Goal: Navigation & Orientation: Understand site structure

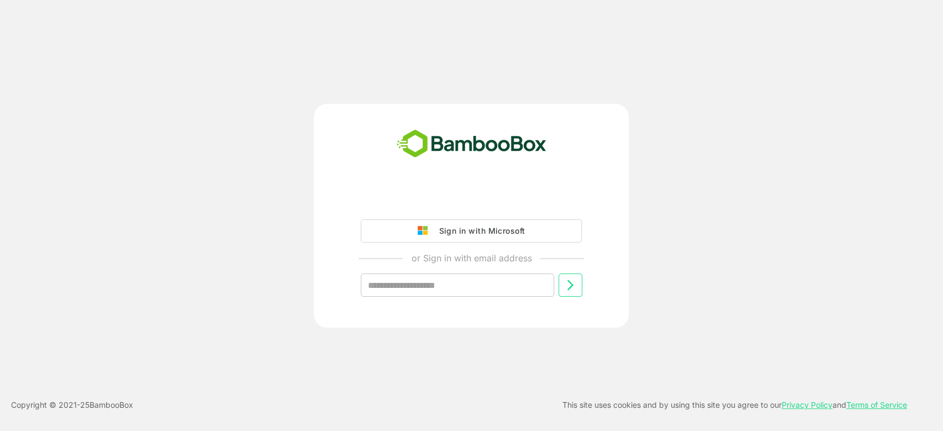
click at [779, 68] on div "Sign in with Microsoft or Sign in with email address ​ Copyright © 2021- 25 Bam…" at bounding box center [471, 215] width 943 height 431
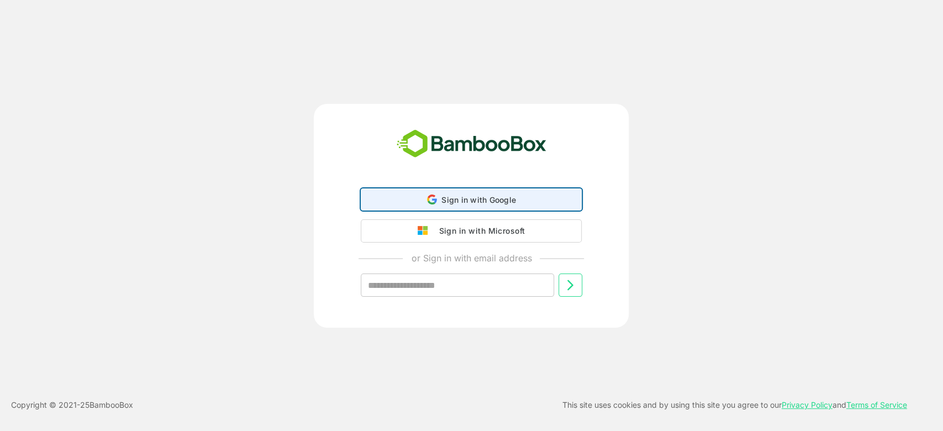
click at [512, 203] on span "Sign in with Google" at bounding box center [478, 199] width 75 height 9
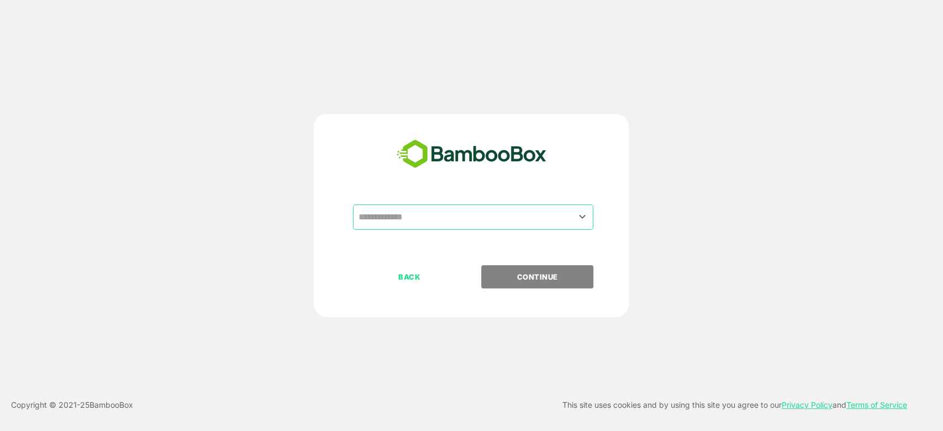
click at [416, 215] on input "text" at bounding box center [473, 217] width 236 height 21
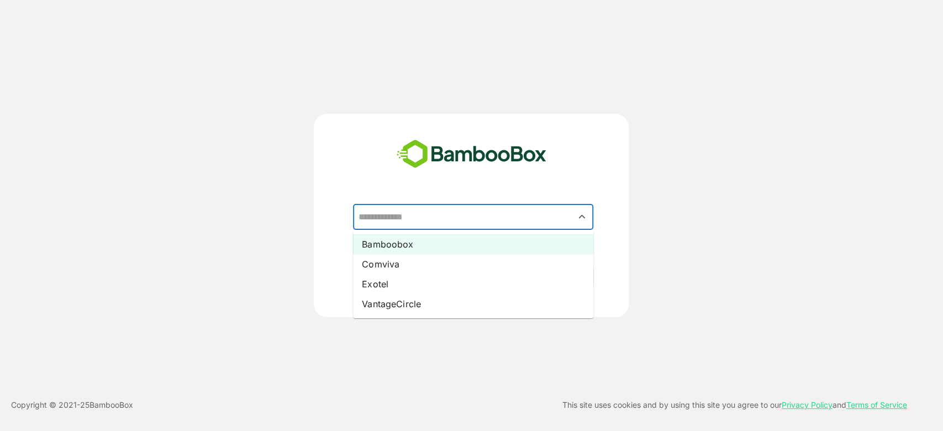
click at [425, 244] on li "Bamboobox" at bounding box center [473, 244] width 240 height 20
type input "*********"
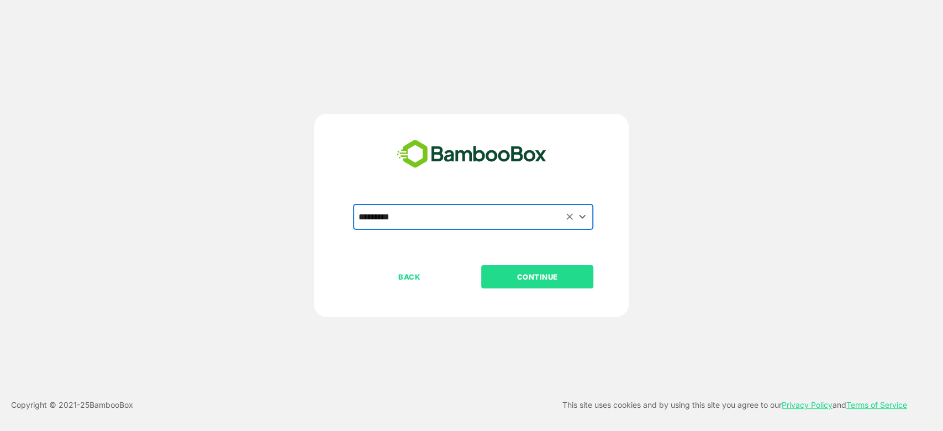
click at [546, 271] on p "CONTINUE" at bounding box center [537, 277] width 110 height 12
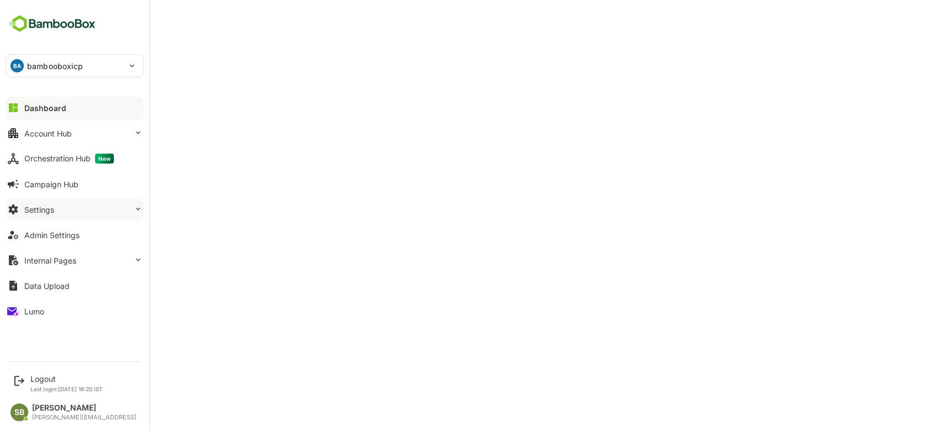
click at [124, 204] on button "Settings" at bounding box center [75, 209] width 138 height 22
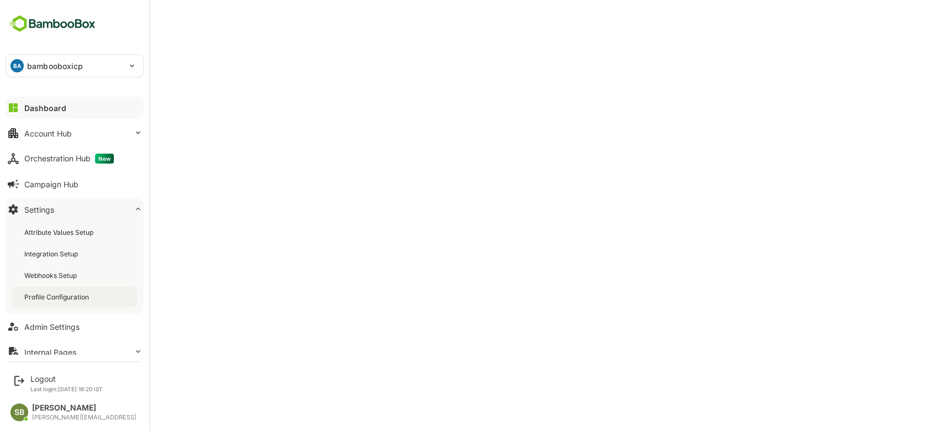
click at [80, 294] on div "Profile Configuration" at bounding box center [57, 296] width 67 height 9
click at [36, 118] on button "Dashboard" at bounding box center [75, 108] width 138 height 22
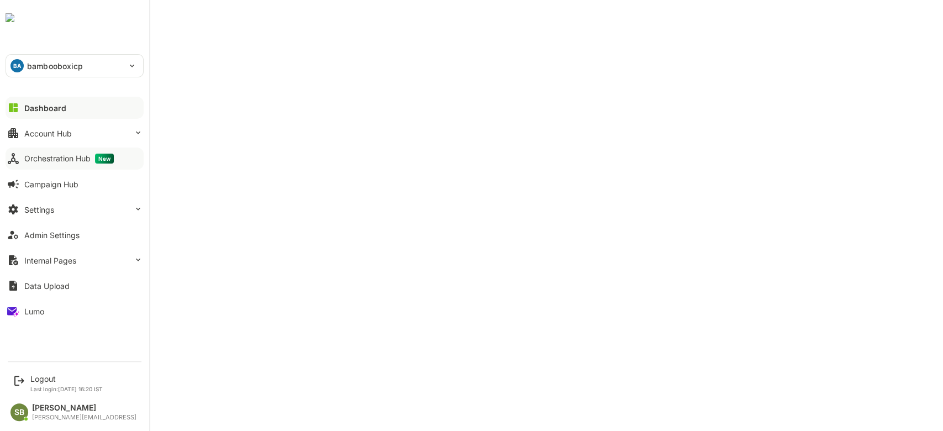
click at [68, 162] on div "Orchestration Hub New" at bounding box center [68, 159] width 89 height 10
click at [59, 157] on div "Orchestration Hub New" at bounding box center [71, 159] width 94 height 10
click at [70, 109] on button "Dashboard" at bounding box center [75, 108] width 138 height 22
click at [45, 295] on button "Data Upload" at bounding box center [75, 286] width 138 height 22
click at [22, 309] on button "Lumo" at bounding box center [75, 311] width 138 height 22
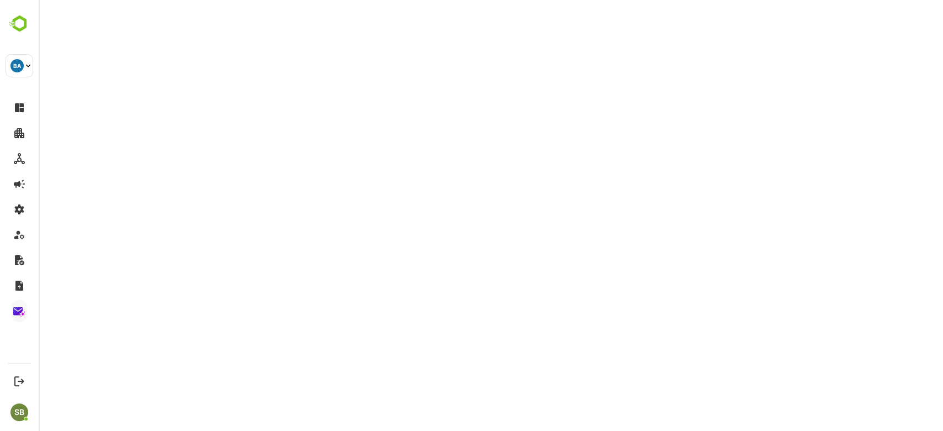
scroll to position [2, 0]
